Goal: Task Accomplishment & Management: Use online tool/utility

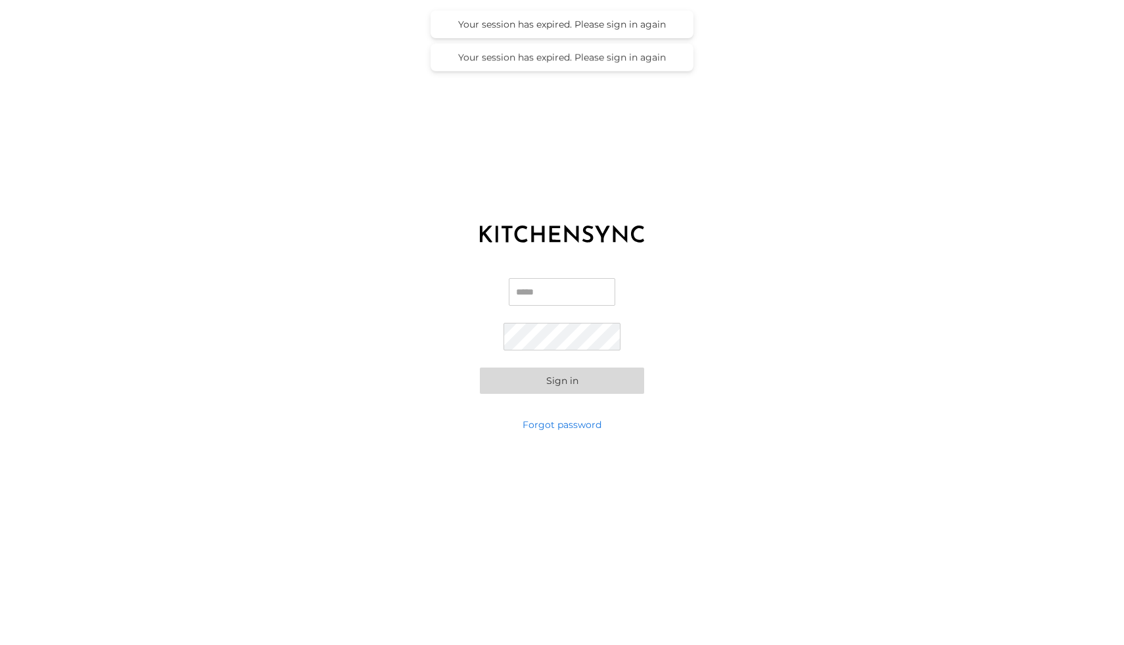
click at [576, 294] on input "Email" at bounding box center [562, 292] width 107 height 28
type input "**********"
click at [581, 387] on button "Sign in" at bounding box center [562, 381] width 164 height 26
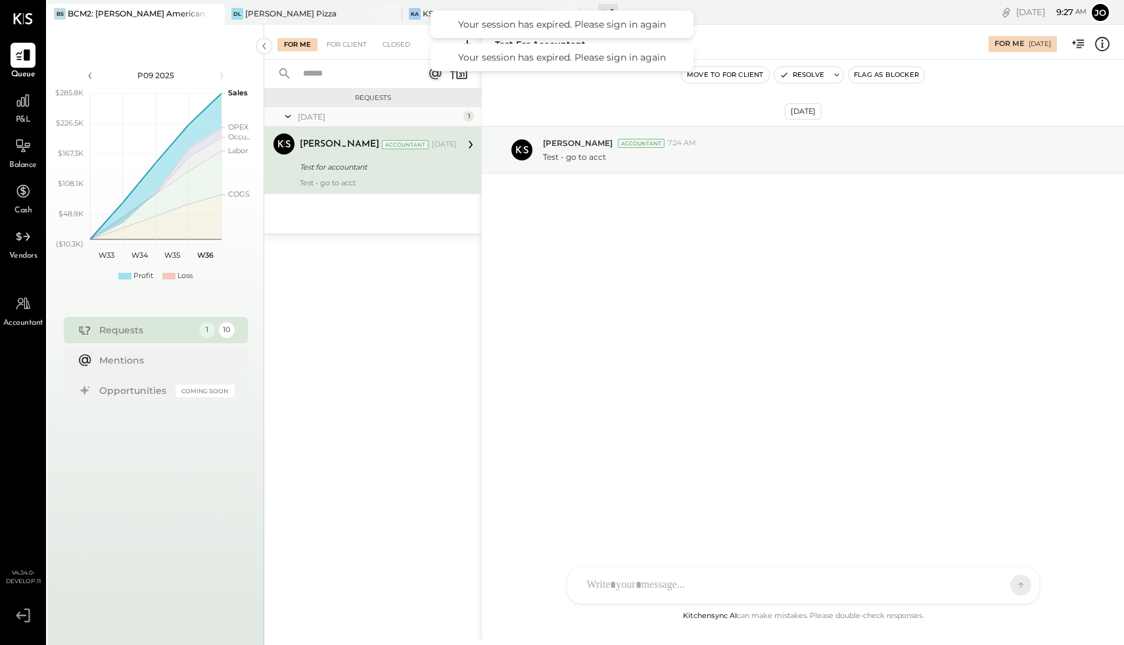
click at [15, 253] on span "Vendors" at bounding box center [23, 257] width 28 height 12
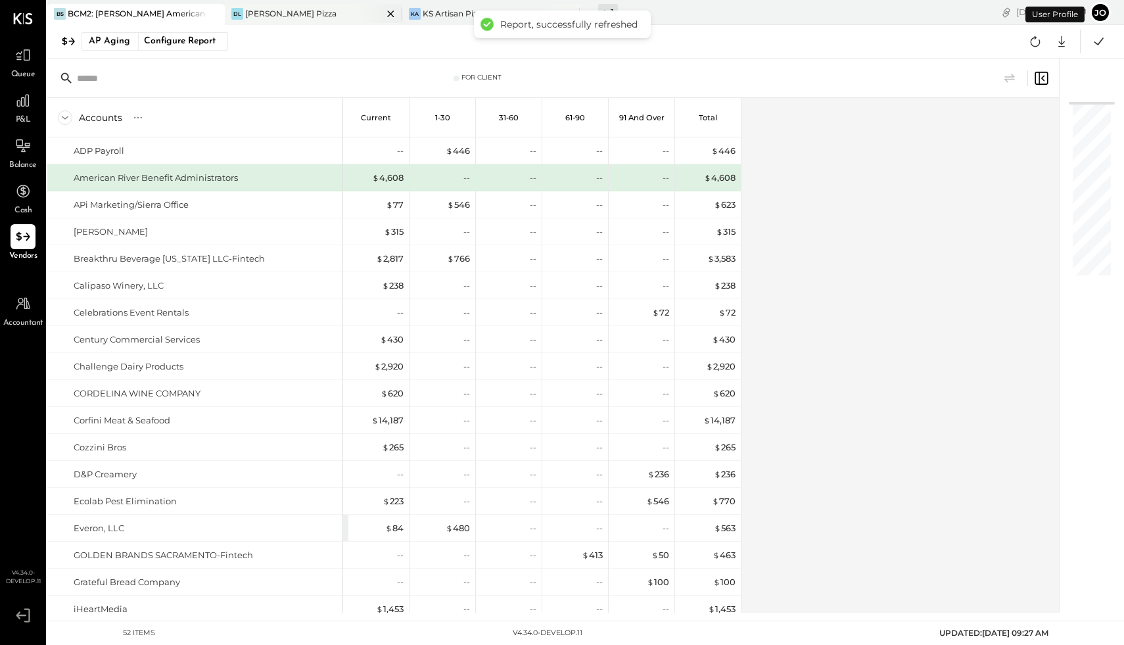
click at [297, 20] on div "[PERSON_NAME] Pizza" at bounding box center [314, 14] width 178 height 21
click at [327, 16] on div "[PERSON_NAME] Pizza" at bounding box center [304, 14] width 158 height 12
click at [498, 13] on div "KA KS Artisan Pizza" at bounding box center [481, 14] width 158 height 12
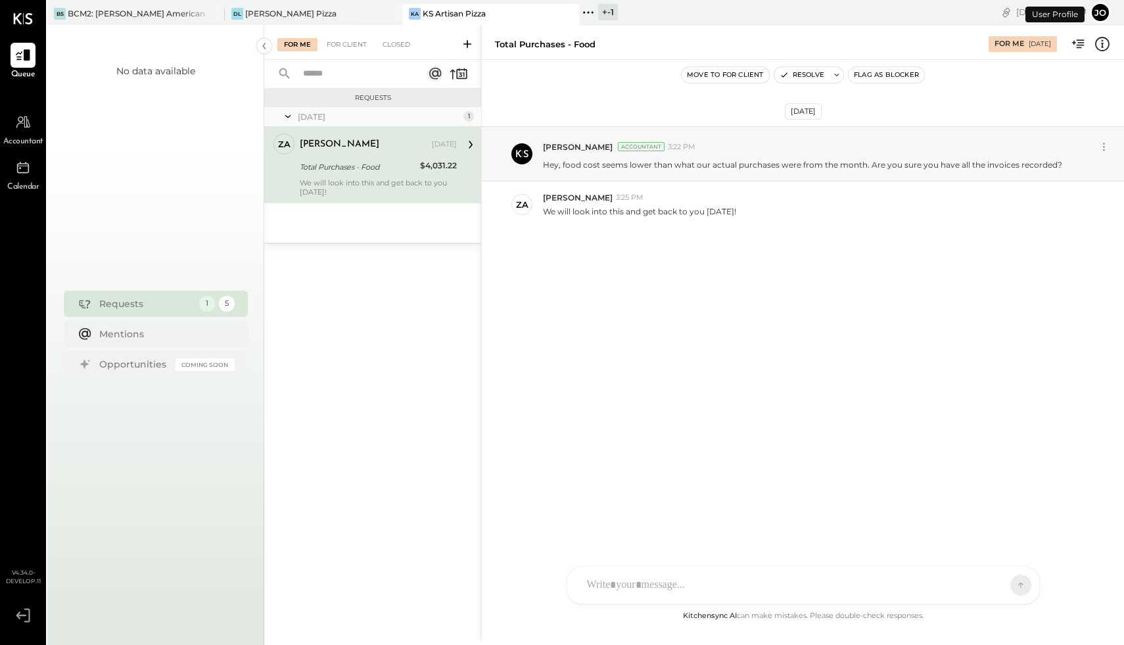
click at [143, 26] on div "No data available Requests 1 5 Mentions Opportunities Coming Soon" at bounding box center [155, 347] width 217 height 645
click at [16, 66] on div at bounding box center [23, 55] width 25 height 25
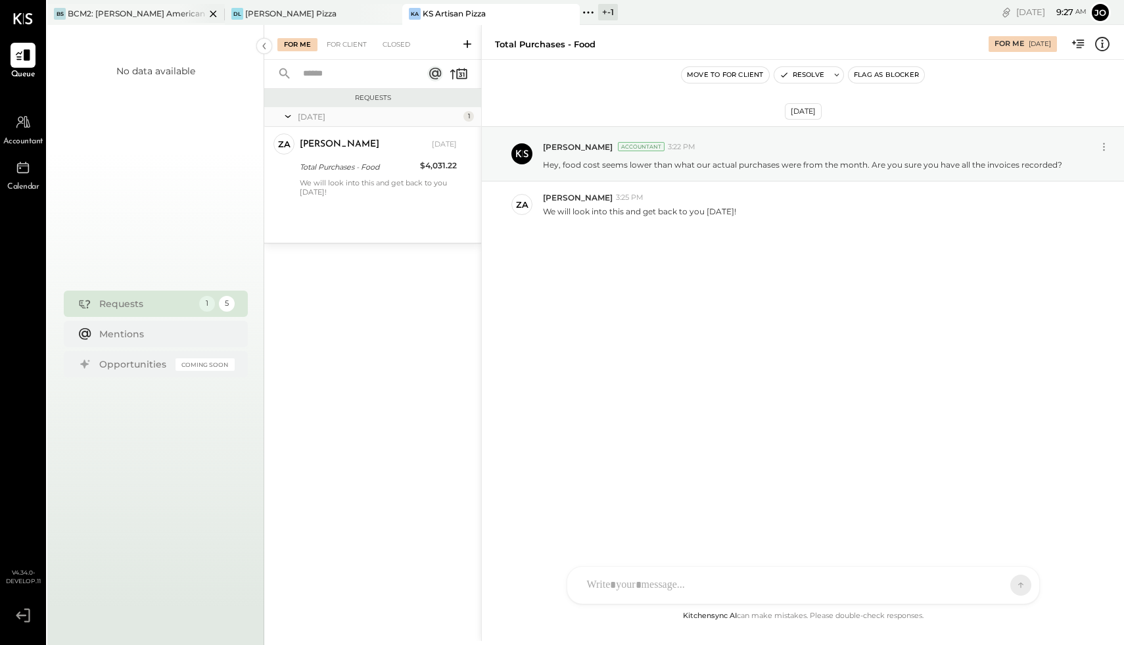
click at [120, 14] on div "BCM2: [PERSON_NAME] American Cooking" at bounding box center [136, 13] width 137 height 11
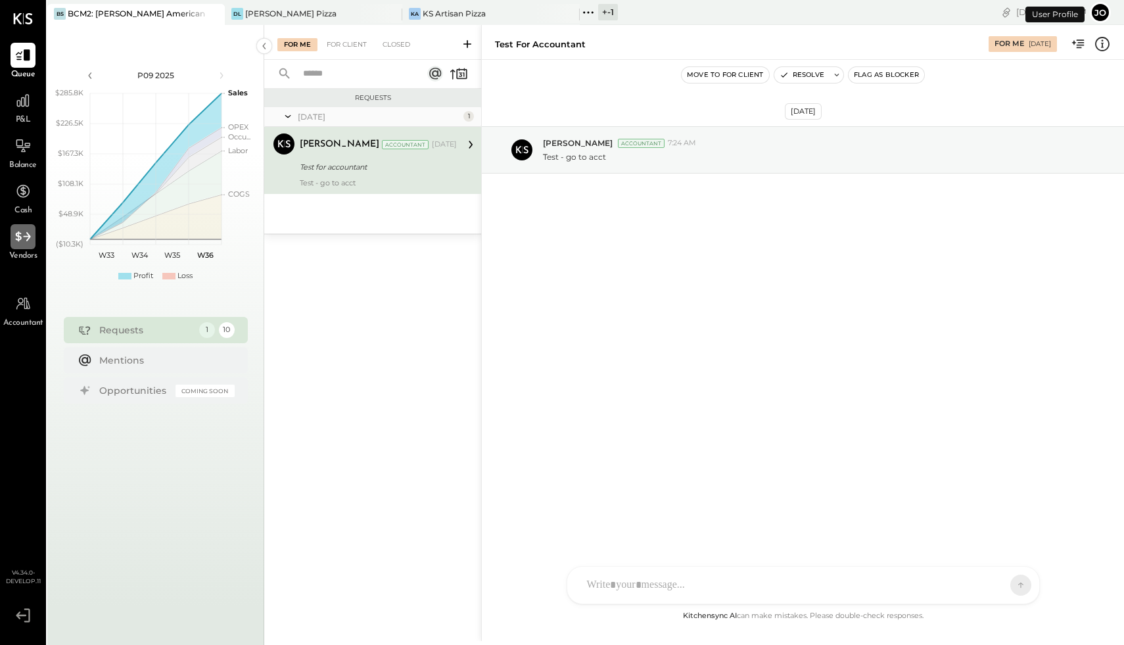
click at [16, 233] on icon at bounding box center [22, 236] width 15 height 10
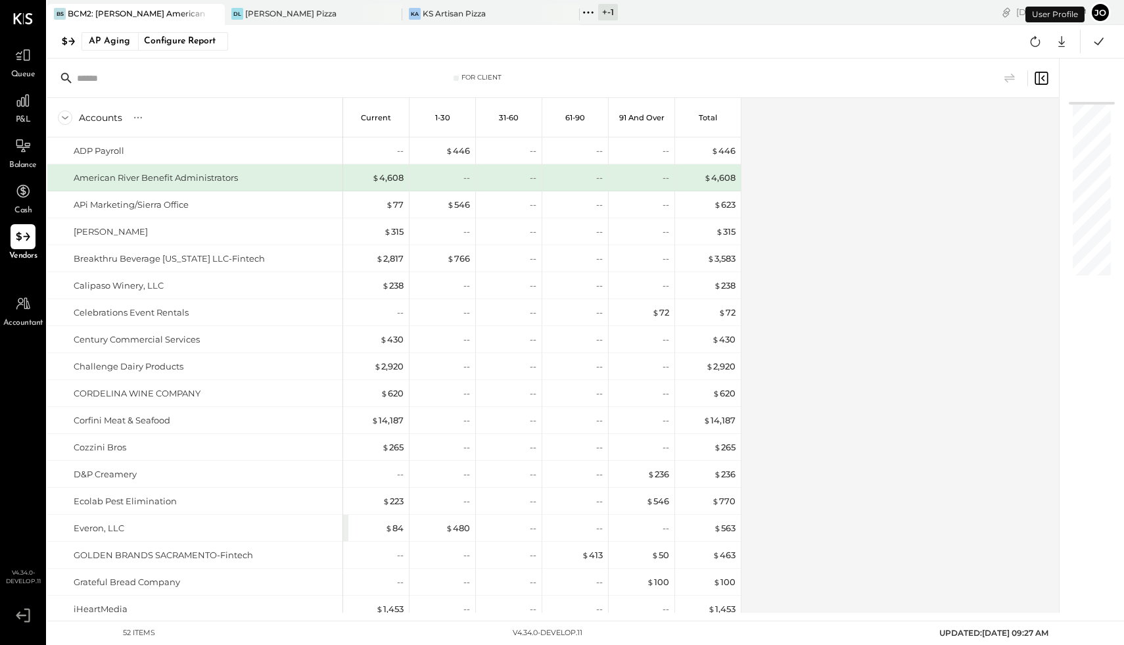
click at [272, 3] on div "BS BCM2: Sacramento - [PERSON_NAME] American Cooking [PERSON_NAME] Pizza KA KS …" at bounding box center [398, 12] width 702 height 25
click at [267, 15] on div "[PERSON_NAME] Pizza" at bounding box center [290, 13] width 91 height 11
click at [310, 8] on div "[PERSON_NAME] Pizza" at bounding box center [290, 13] width 91 height 11
drag, startPoint x: 777, startPoint y: 403, endPoint x: 777, endPoint y: 347, distance: 55.9
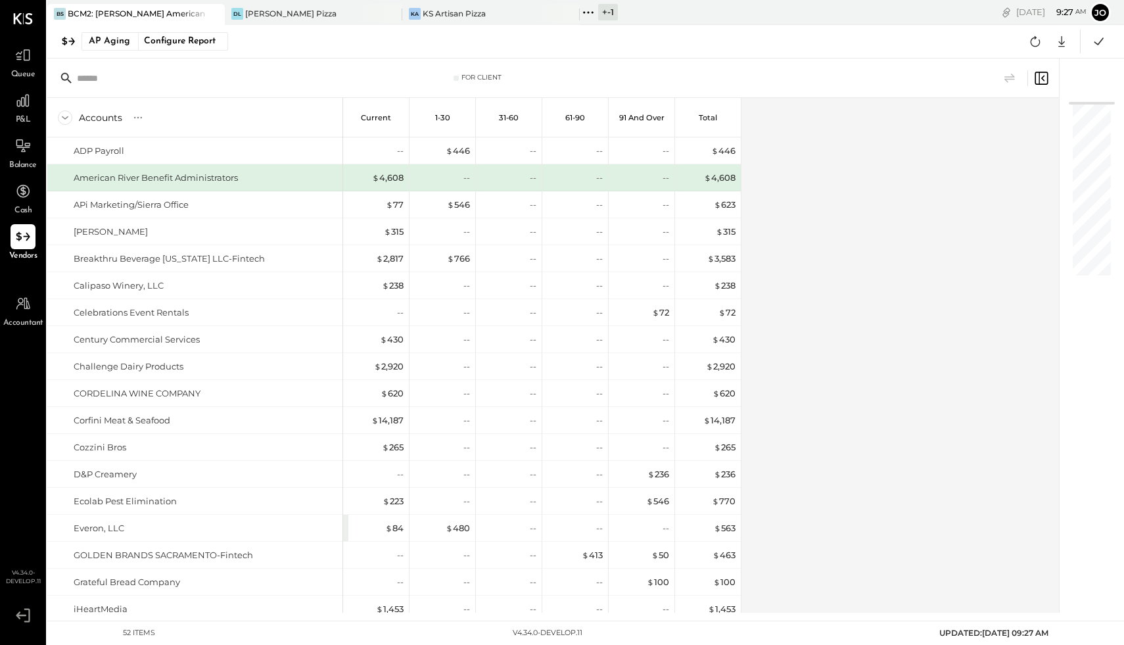
click at [777, 403] on div "Accounts S % GL Current 1-30 31-60 61-90 91 and Over Total ADP Payroll American…" at bounding box center [554, 355] width 1014 height 515
click at [460, 74] on div "For Client" at bounding box center [478, 77] width 48 height 9
click at [1009, 76] on icon at bounding box center [1010, 77] width 11 height 9
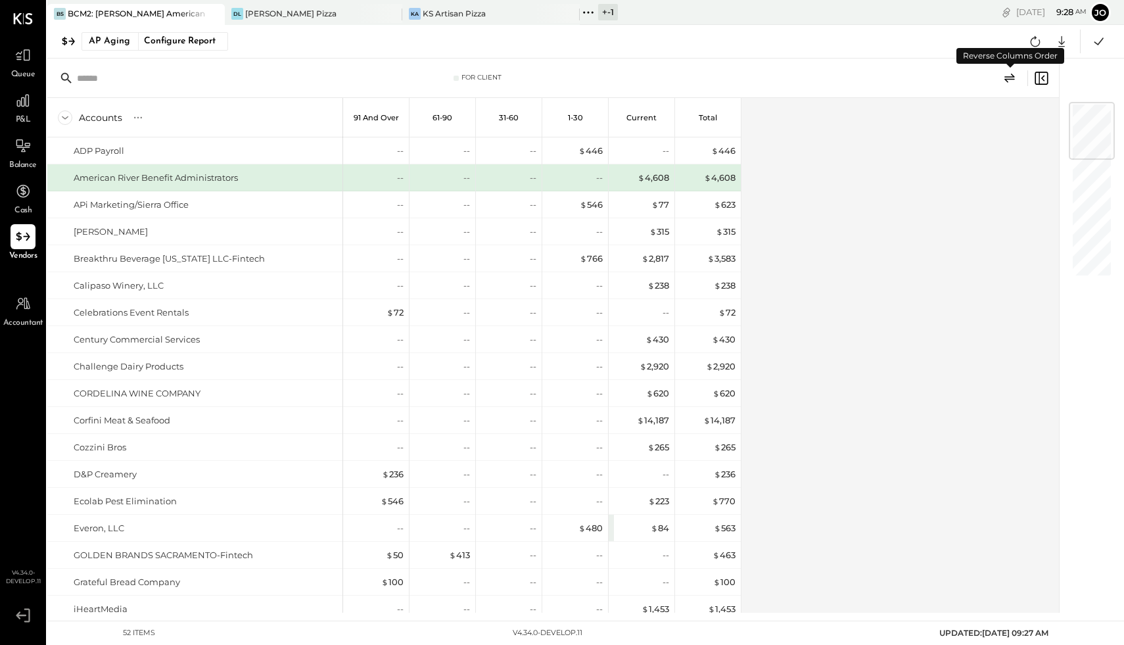
click at [1009, 76] on icon at bounding box center [1010, 77] width 11 height 9
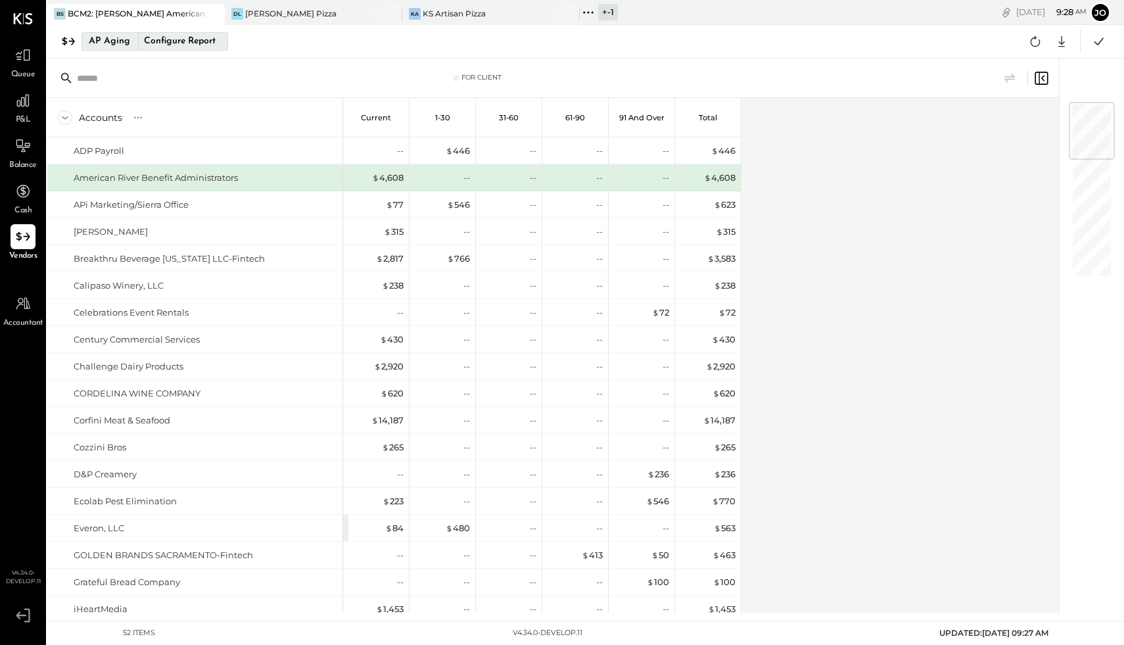
click at [172, 37] on div "Configure Report" at bounding box center [179, 41] width 83 height 17
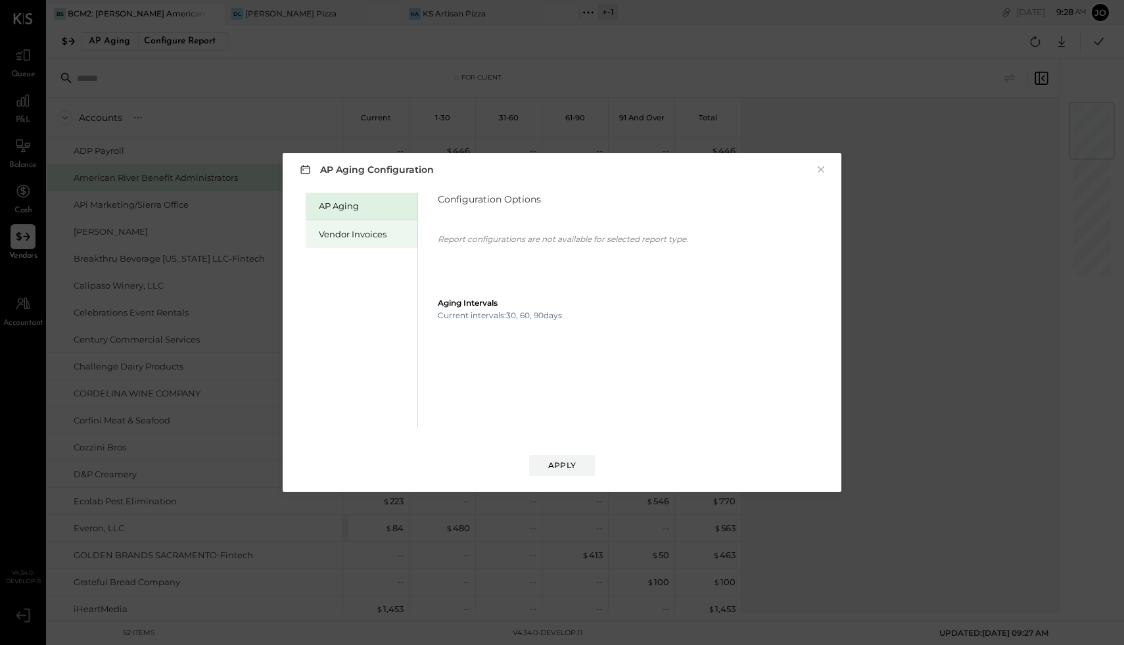
click at [344, 239] on div "Vendor Invoices" at bounding box center [365, 234] width 92 height 12
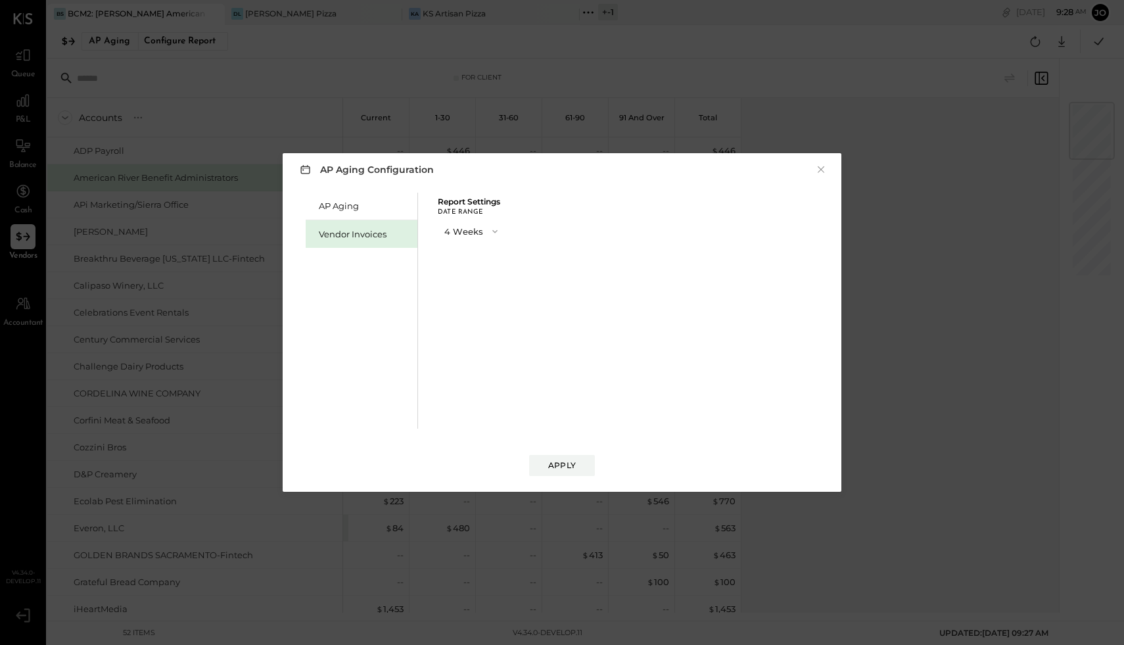
click at [481, 234] on button "4 Weeks" at bounding box center [472, 231] width 69 height 24
click at [481, 275] on div "13 Weeks" at bounding box center [473, 278] width 68 height 24
click at [563, 483] on div "AP Aging Configuration × AP Aging Vendor Invoices Report Settings Date Range 13…" at bounding box center [562, 322] width 559 height 339
click at [564, 470] on div "Apply" at bounding box center [562, 465] width 28 height 11
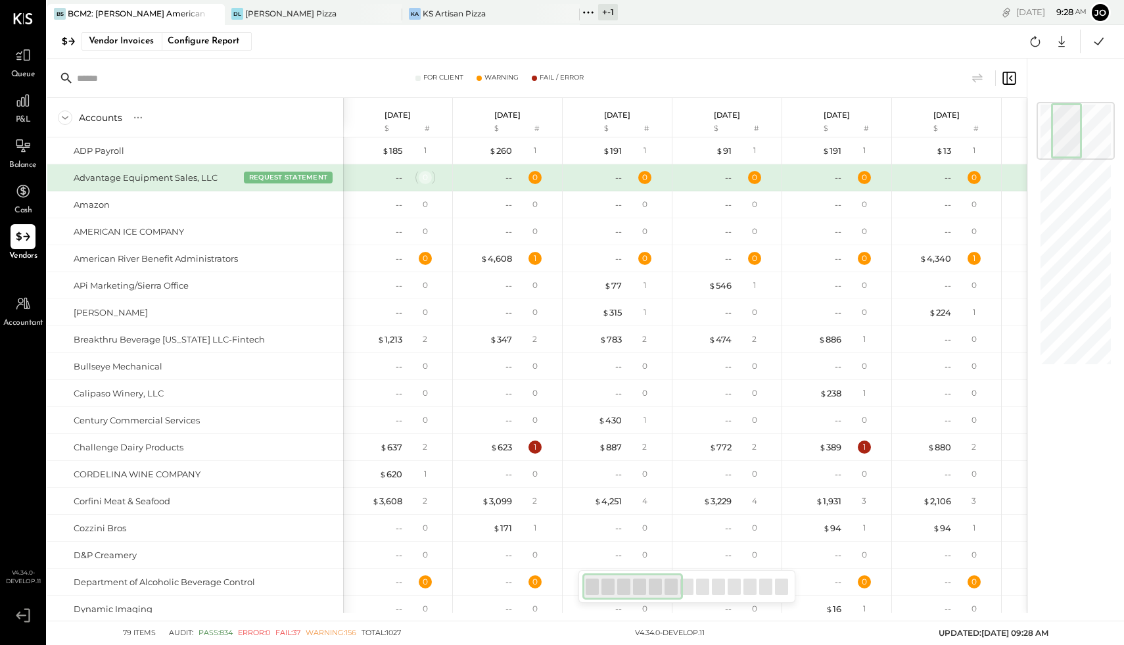
click at [426, 178] on div "0" at bounding box center [425, 177] width 5 height 11
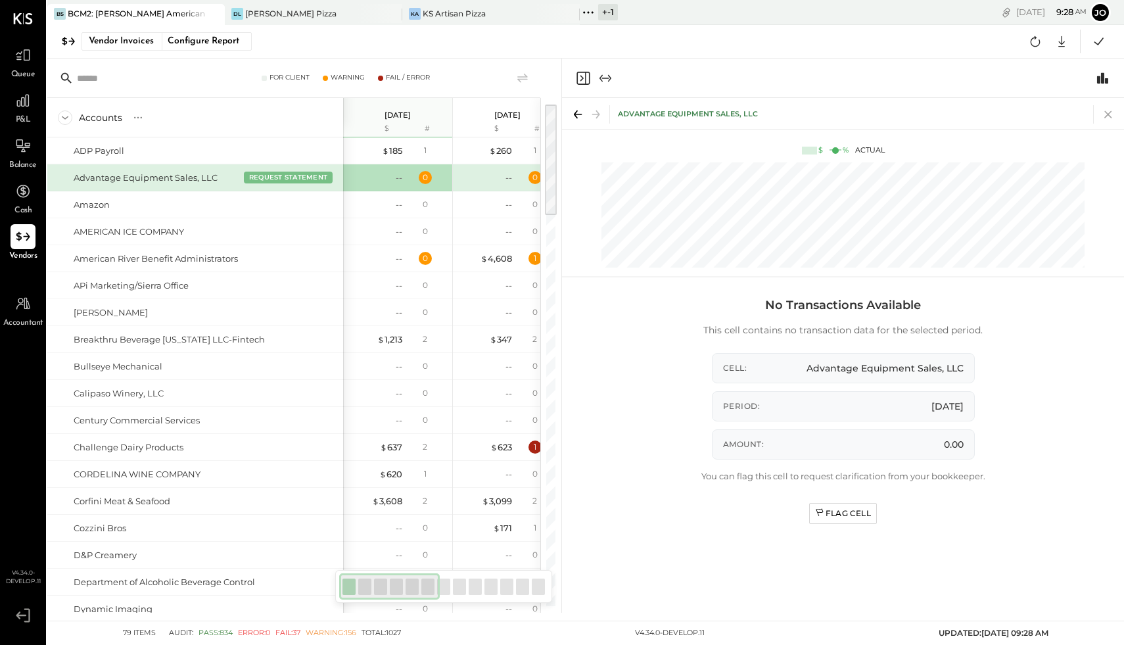
click at [1114, 116] on icon at bounding box center [1109, 114] width 18 height 18
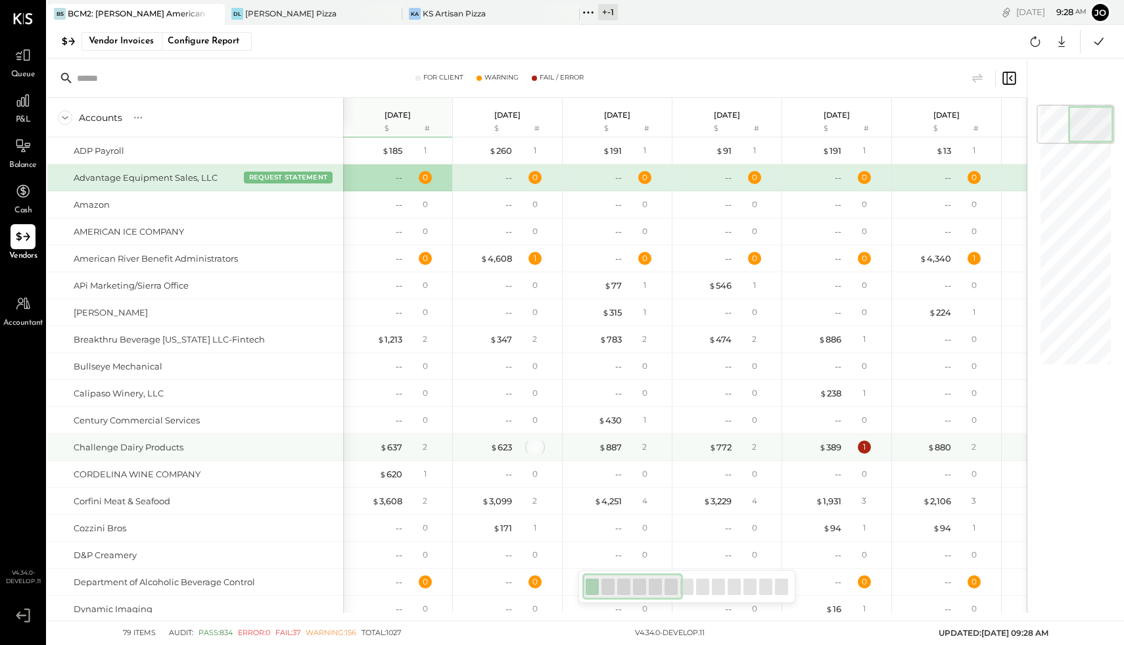
click at [531, 445] on div "1" at bounding box center [535, 447] width 13 height 13
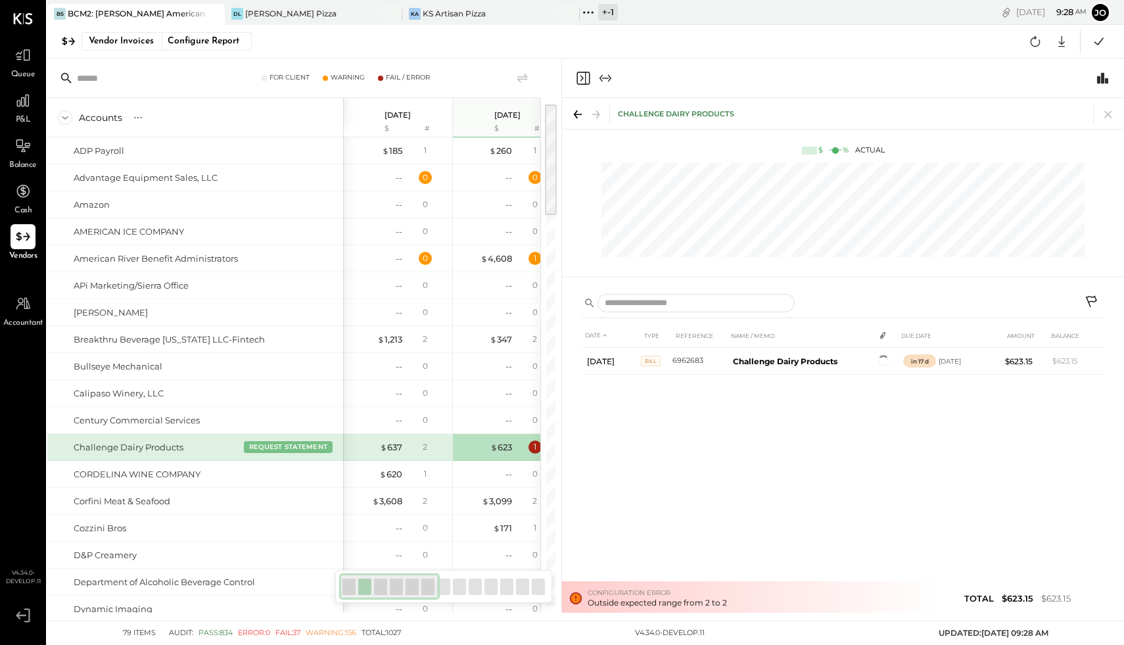
click at [1110, 120] on icon at bounding box center [1109, 114] width 18 height 18
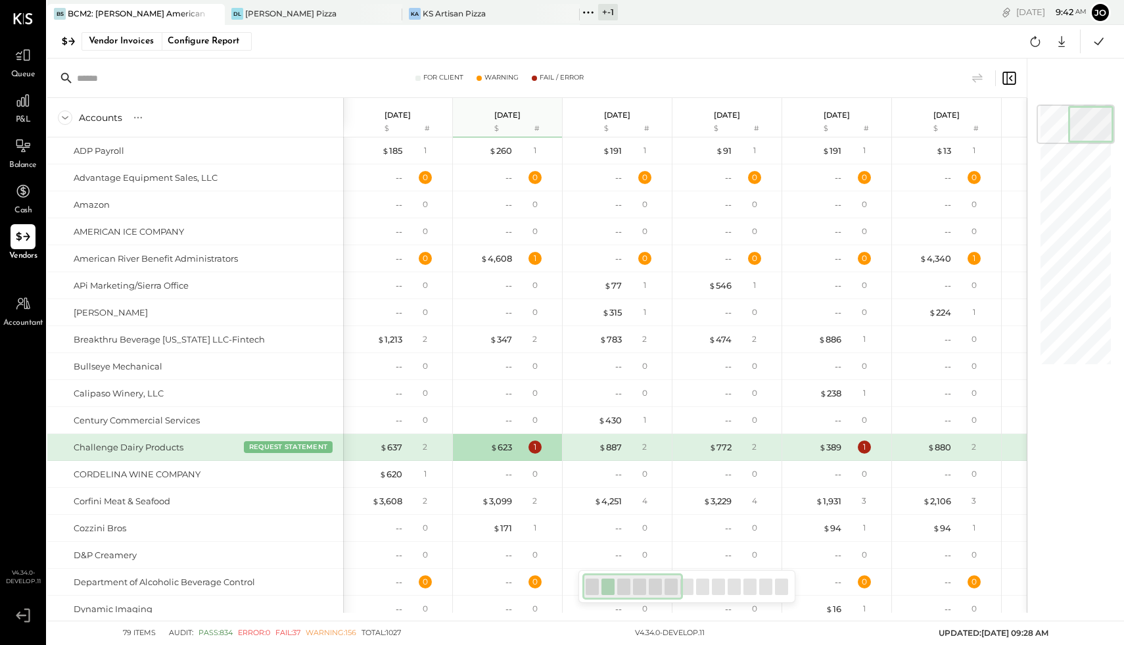
click at [598, 13] on div "+ -1" at bounding box center [608, 12] width 20 height 16
click at [672, 7] on div "+ -1 Pinned Locations ( 3 ) BCM2: [GEOGRAPHIC_DATA] - [PERSON_NAME] American Co…" at bounding box center [664, 12] width 169 height 25
